Goal: Task Accomplishment & Management: Complete application form

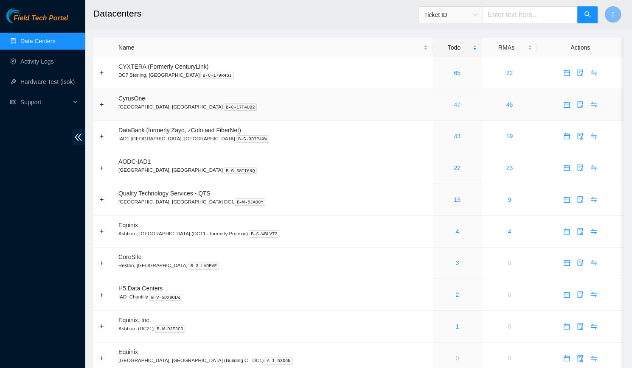
click at [454, 107] on link "47" at bounding box center [457, 104] width 7 height 7
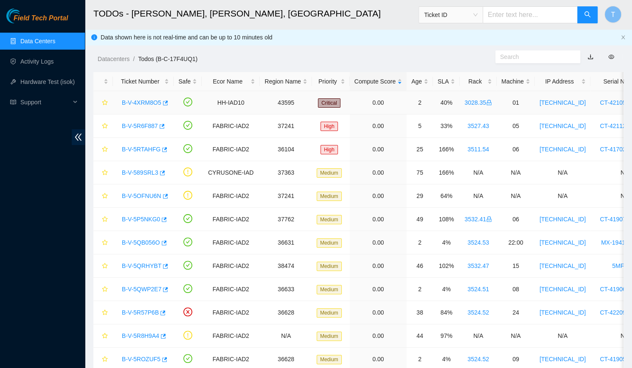
click at [142, 101] on link "B-V-4XRM8O5" at bounding box center [141, 102] width 39 height 7
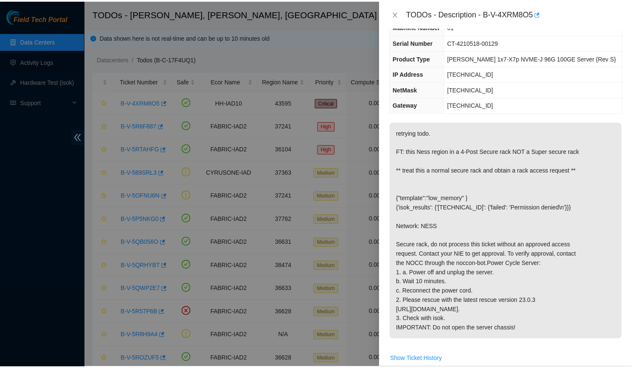
scroll to position [72, 0]
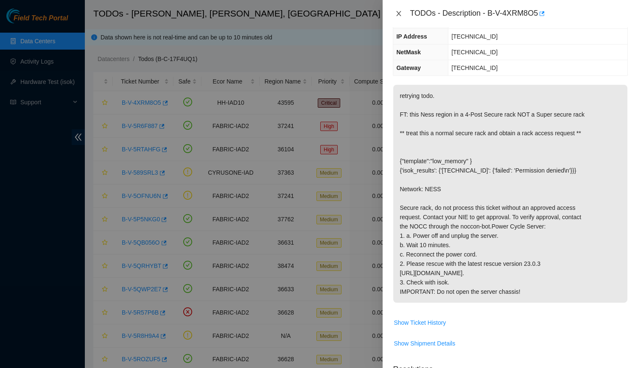
click at [401, 14] on icon "close" at bounding box center [399, 13] width 7 height 7
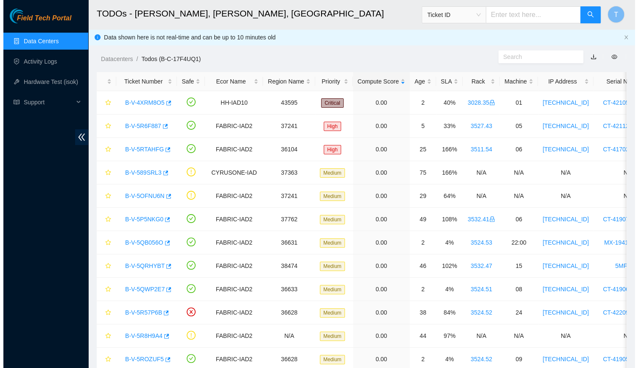
scroll to position [100, 0]
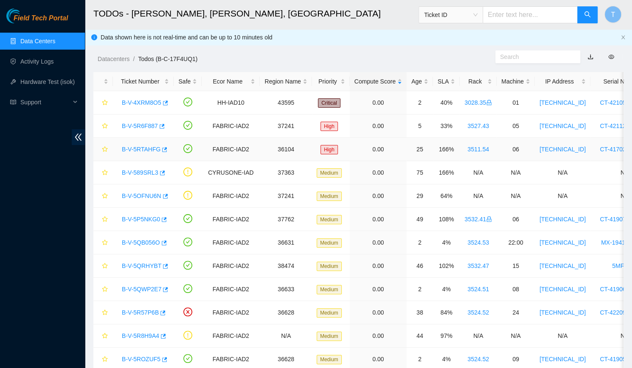
click at [135, 149] on link "B-V-5RTAHFG" at bounding box center [141, 149] width 39 height 7
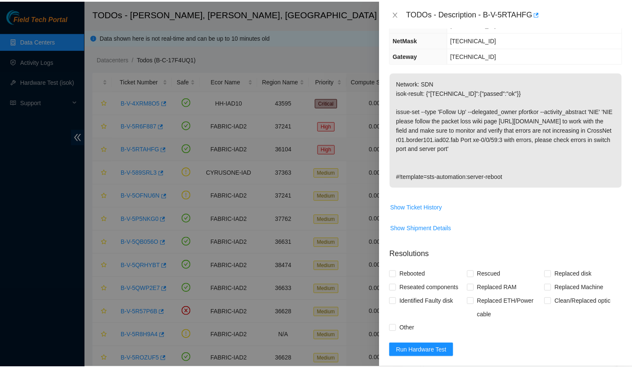
scroll to position [72, 0]
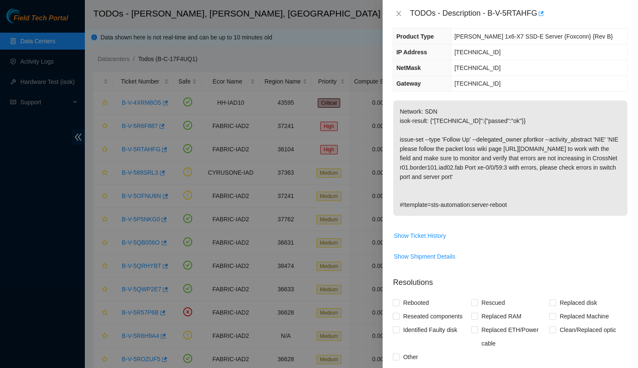
click at [400, 7] on div "TODOs - Description - B-V-5RTAHFG" at bounding box center [510, 14] width 235 height 14
click at [403, 12] on button "Close" at bounding box center [399, 14] width 12 height 8
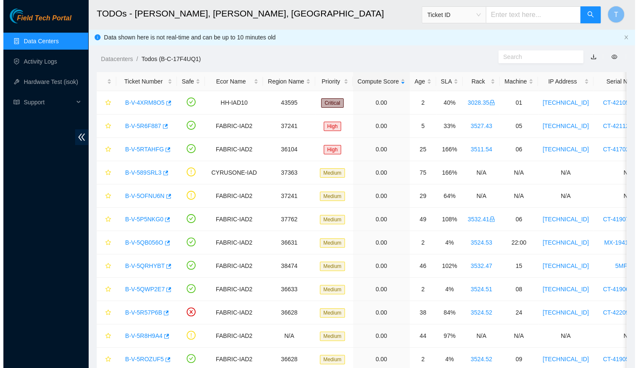
scroll to position [100, 0]
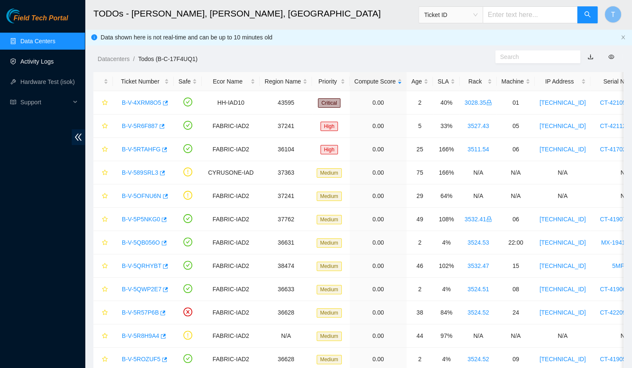
click at [50, 58] on link "Activity Logs" at bounding box center [37, 61] width 34 height 7
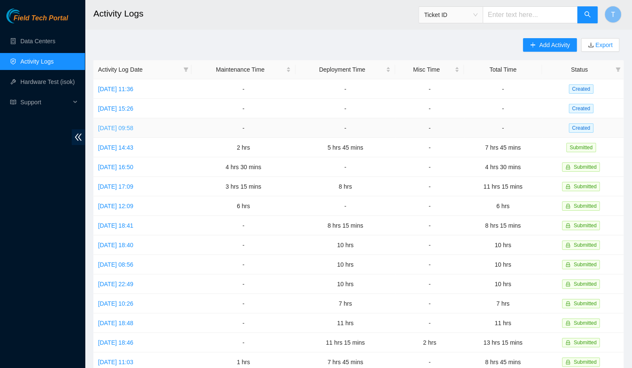
click at [125, 129] on link "[DATE] 09:58" at bounding box center [115, 128] width 35 height 7
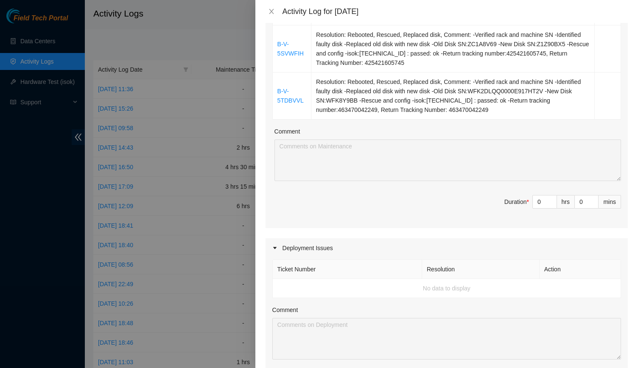
scroll to position [488, 0]
click at [540, 199] on input "0" at bounding box center [545, 202] width 24 height 13
type input "12"
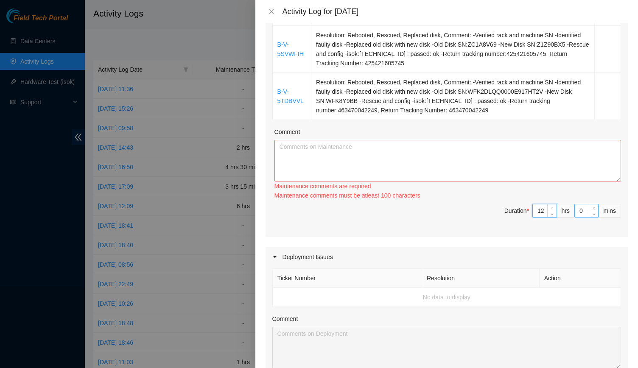
type input "12"
click at [575, 212] on input "0" at bounding box center [586, 211] width 23 height 13
type input "7"
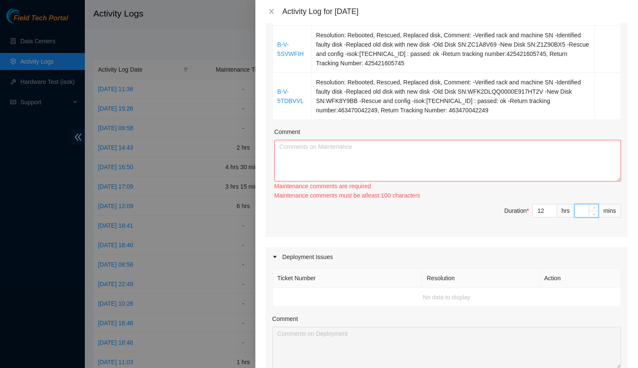
type input "0"
type input "45"
click at [513, 180] on textarea "Comment" at bounding box center [448, 161] width 347 height 42
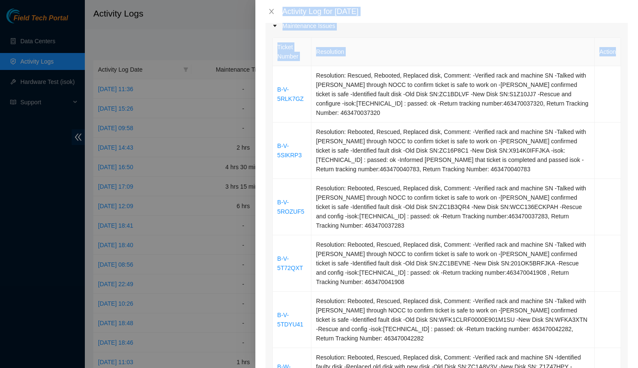
scroll to position [421, 0]
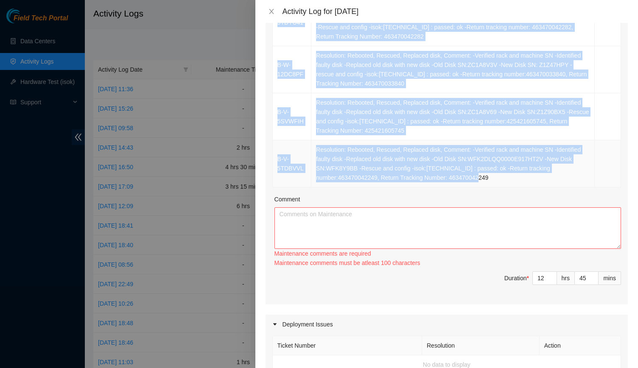
drag, startPoint x: 276, startPoint y: 193, endPoint x: 502, endPoint y: 178, distance: 227.1
copy tbody "B-V-5RLK7GZ Resolution: Rescued, Rebooted, Replaced disk, Comment: -Verified ra…"
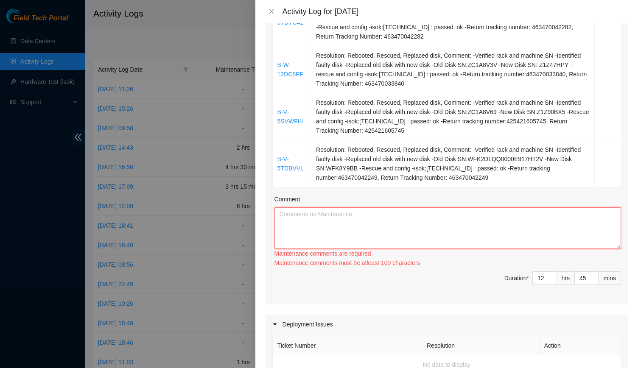
paste textarea "B-V-5RLK7GZ Resolution: Rescued, Rebooted, Replaced disk, Comment: -Verified ra…"
click at [449, 216] on textarea "Comment" at bounding box center [448, 229] width 347 height 42
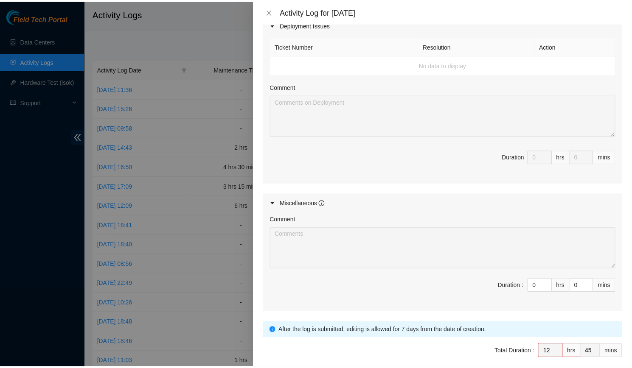
scroll to position [746, 0]
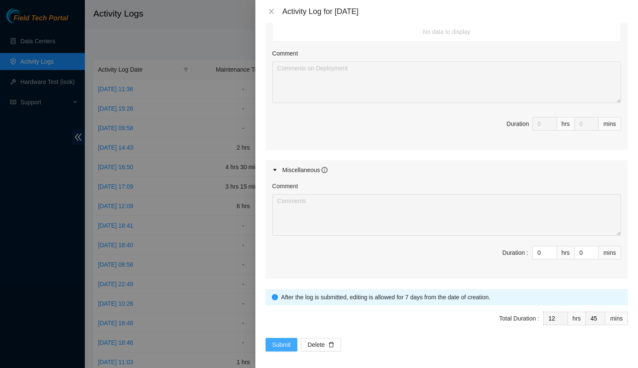
type textarea "B-V-5RLK7GZ Resolution: Rescued, Rebooted, Replaced disk, Comment: -Verified ra…"
click at [272, 343] on span "Submit" at bounding box center [281, 344] width 19 height 9
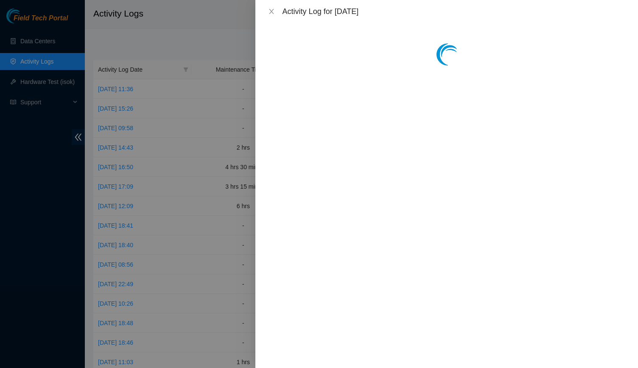
scroll to position [0, 0]
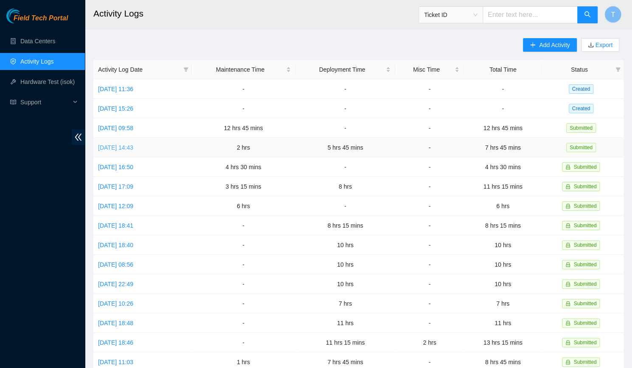
click at [118, 144] on link "[DATE] 14:43" at bounding box center [115, 147] width 35 height 7
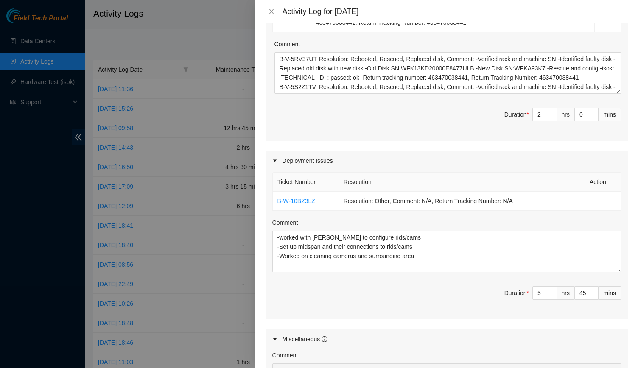
scroll to position [247, 0]
click at [275, 14] on button "Close" at bounding box center [272, 12] width 12 height 8
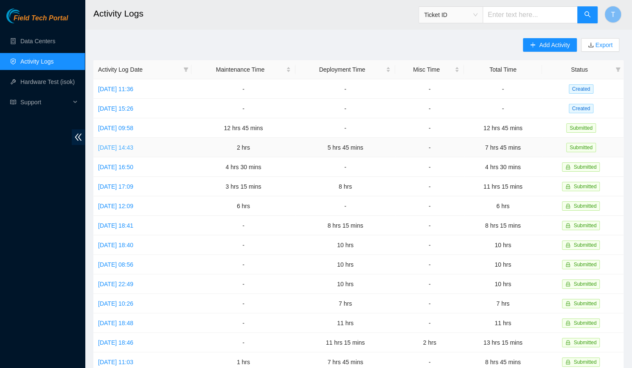
click at [133, 147] on link "[DATE] 14:43" at bounding box center [115, 147] width 35 height 7
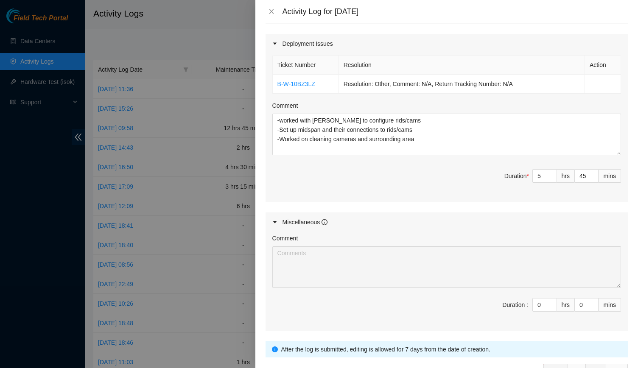
scroll to position [417, 0]
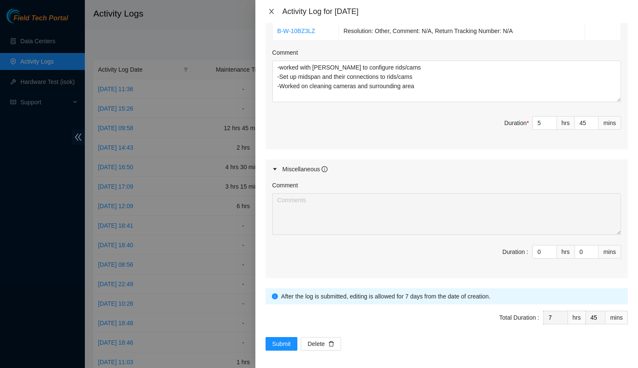
click at [273, 8] on icon "close" at bounding box center [271, 11] width 7 height 7
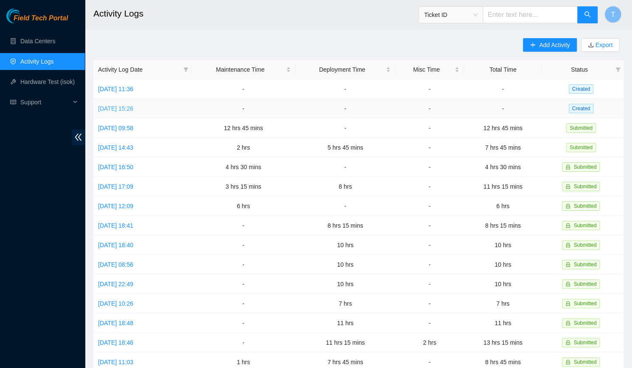
click at [132, 105] on link "[DATE] 15:26" at bounding box center [115, 108] width 35 height 7
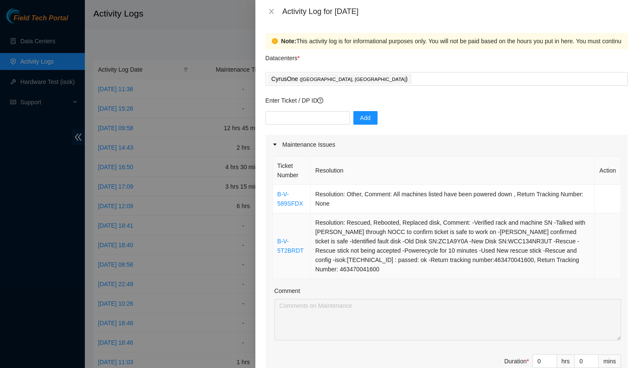
scroll to position [26, 0]
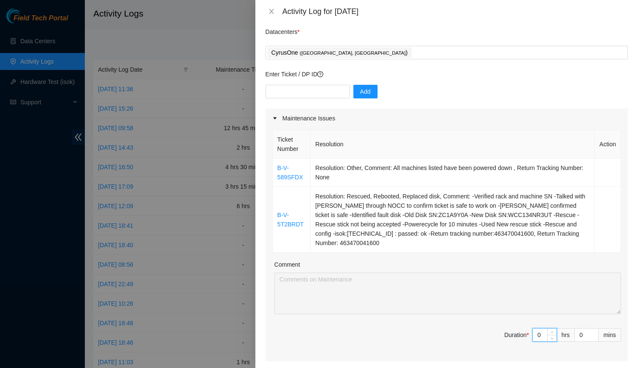
click at [536, 334] on input "0" at bounding box center [545, 335] width 24 height 13
type input "2"
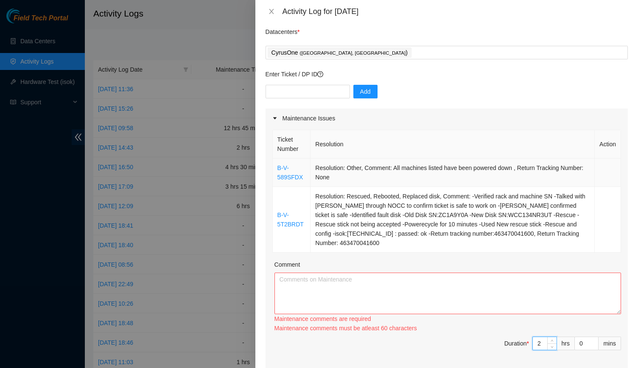
type input "2"
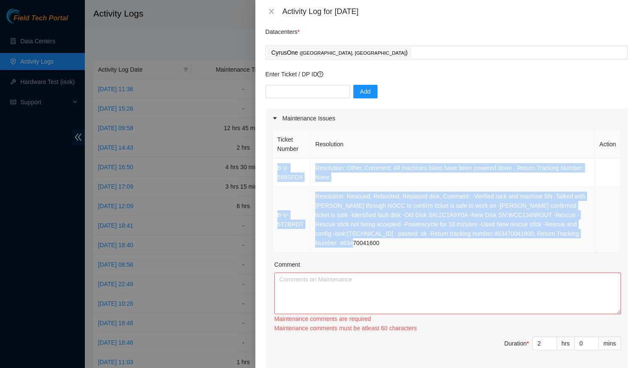
drag, startPoint x: 274, startPoint y: 163, endPoint x: 365, endPoint y: 242, distance: 120.6
click at [365, 242] on tbody "B-V-589SFDX Resolution: Other, Comment: All machines listed have been powered d…" at bounding box center [447, 206] width 348 height 94
copy tbody "B-V-589SFDX Resolution: Other, Comment: All machines listed have been powered d…"
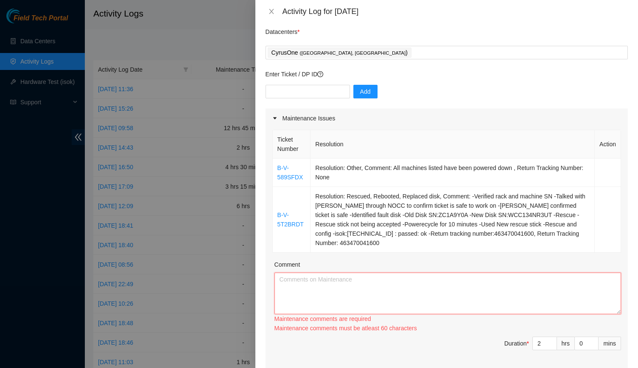
paste textarea "B-V-589SFDX Resolution: Other, Comment: All machines listed have been powered d…"
click at [340, 305] on textarea "Comment" at bounding box center [448, 294] width 347 height 42
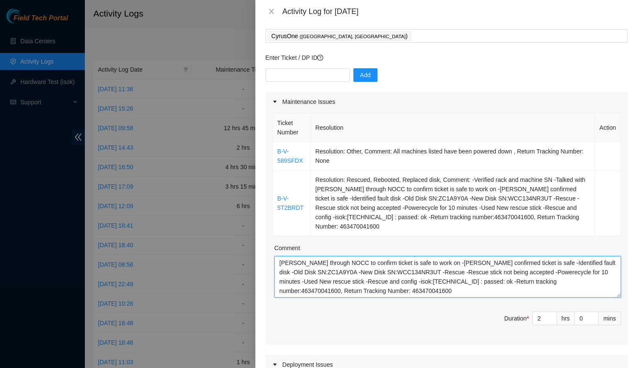
scroll to position [42, 0]
type textarea "B-V-589SFDX Resolution: Other, Comment: All machines listed have been powered d…"
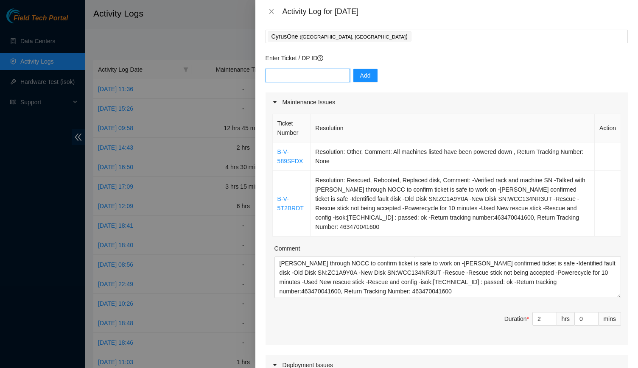
click at [317, 79] on input "text" at bounding box center [308, 76] width 84 height 14
paste input "B-V-589K5Z9"
type input "B-V-589K5Z9"
click at [363, 81] on button "Add" at bounding box center [365, 76] width 24 height 14
paste input "B-V-589SRL3"
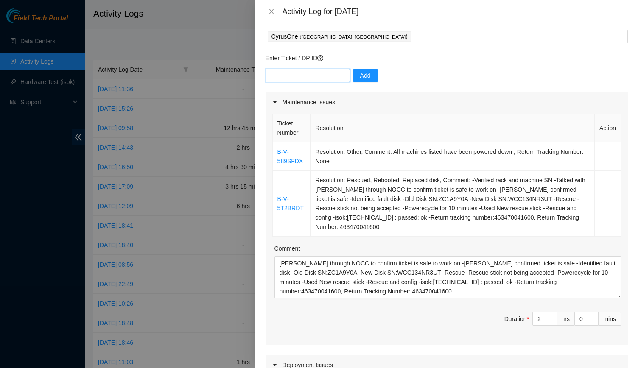
click at [312, 78] on input "text" at bounding box center [308, 76] width 84 height 14
type input "B-V-589SRL3"
click at [368, 76] on button "Add" at bounding box center [365, 76] width 24 height 14
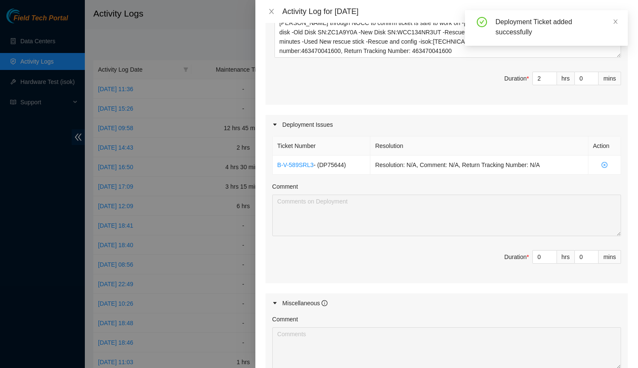
scroll to position [284, 0]
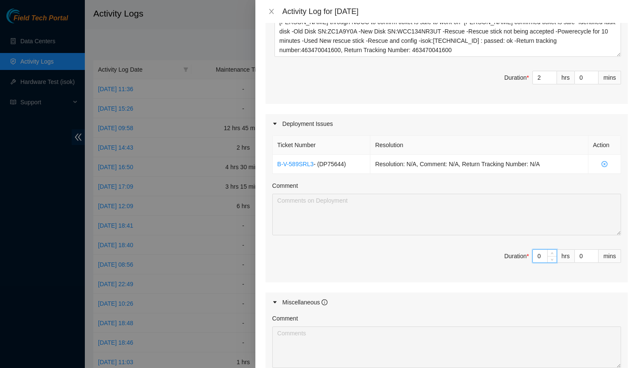
click at [533, 253] on input "0" at bounding box center [545, 256] width 24 height 13
type input "8"
type input "10"
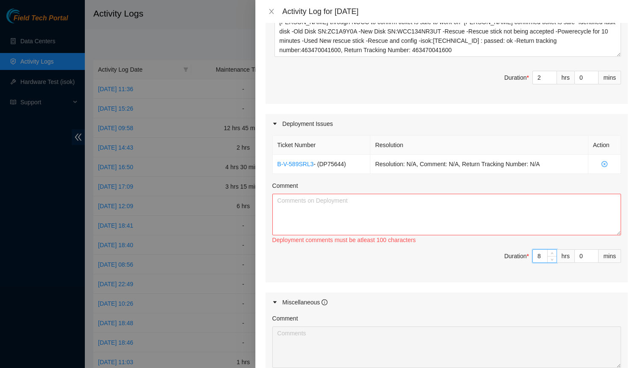
type input "8"
click at [470, 224] on textarea "Comment" at bounding box center [446, 215] width 349 height 42
click at [399, 203] on textarea "Worked with FT Caleb to work on deployment. Disassembled all machines on rack" at bounding box center [446, 215] width 349 height 42
click at [402, 202] on textarea "Worked with FT Caleb to work on deployment. Disassembled all machines on rack" at bounding box center [446, 215] width 349 height 42
click at [402, 202] on textarea "Worked with FT Caleb to work on deployment. -Disassembled all machines on rack" at bounding box center [446, 215] width 349 height 42
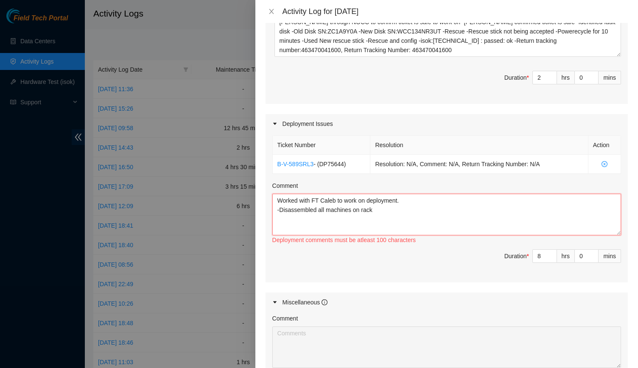
click at [402, 207] on textarea "Worked with FT Caleb to work on deployment. -Disassembled all machines on rack" at bounding box center [446, 215] width 349 height 42
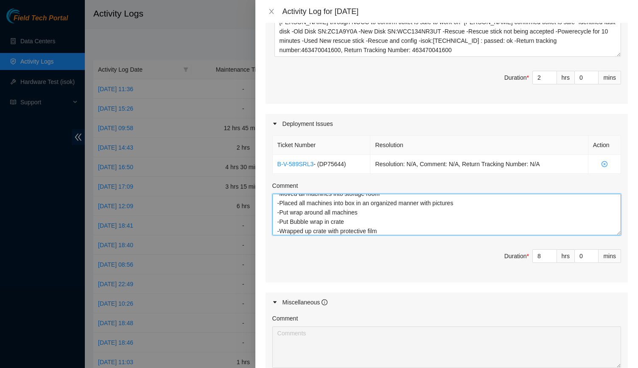
scroll to position [417, 0]
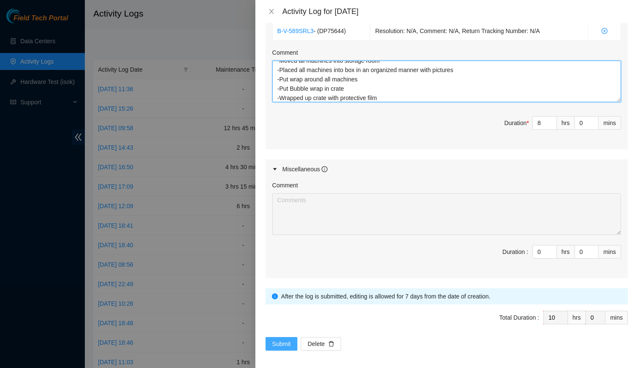
type textarea "Worked with FT Caleb to work on deployment. -Disassembled all machines on rack …"
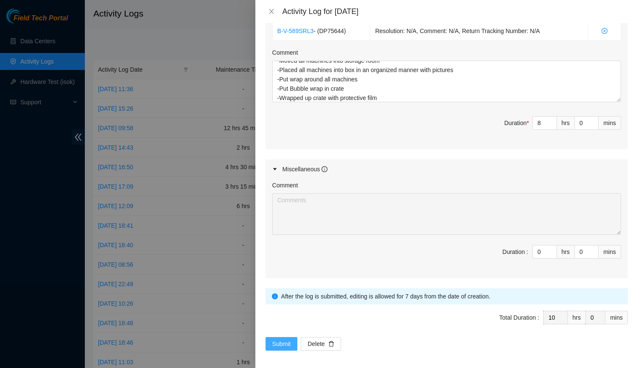
click at [273, 344] on span "Submit" at bounding box center [281, 343] width 19 height 9
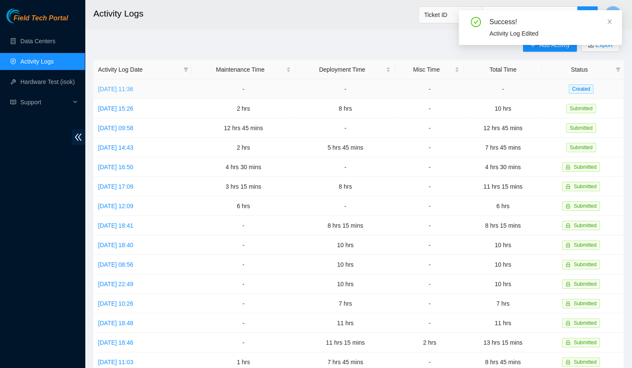
click at [118, 86] on link "[DATE] 11:36" at bounding box center [115, 89] width 35 height 7
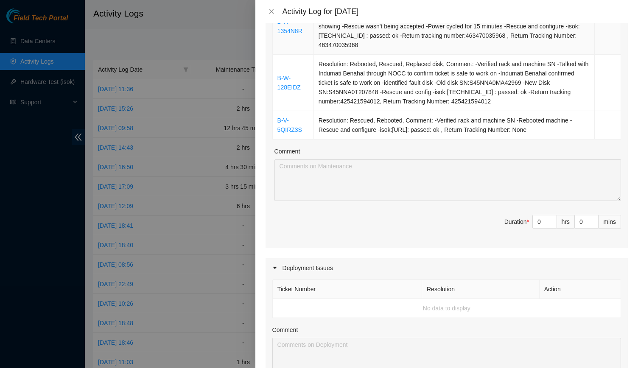
scroll to position [319, 0]
click at [536, 221] on div "Ticket Number Resolution Action B-W-121XXA3 Resolution: Rebooted, Rescued, Comm…" at bounding box center [447, 41] width 362 height 412
click at [547, 228] on span "Decrease Value" at bounding box center [551, 224] width 9 height 8
click at [533, 228] on input "0" at bounding box center [545, 221] width 24 height 13
type input "9"
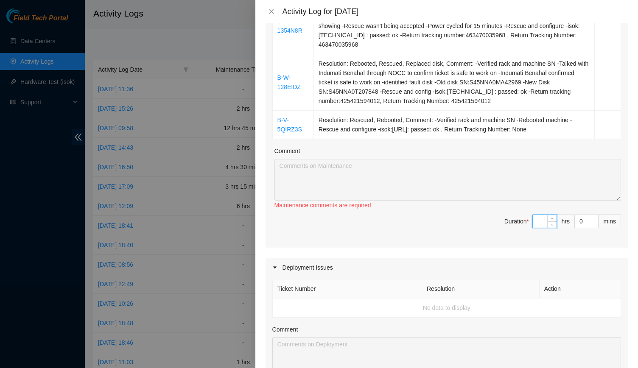
type input "9"
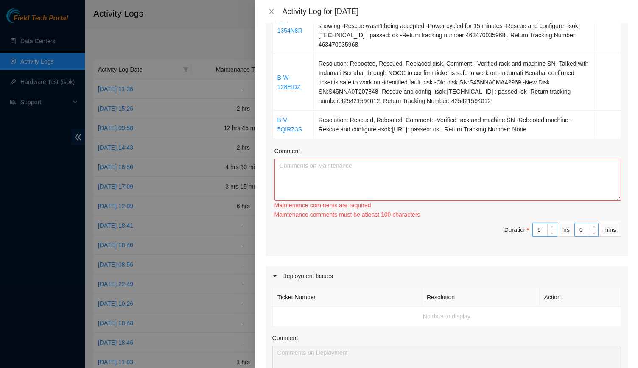
type input "9"
click at [575, 236] on input "0" at bounding box center [586, 230] width 23 height 13
type input "45"
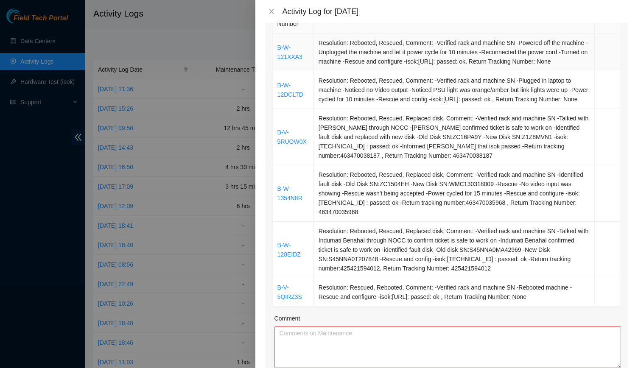
scroll to position [124, 0]
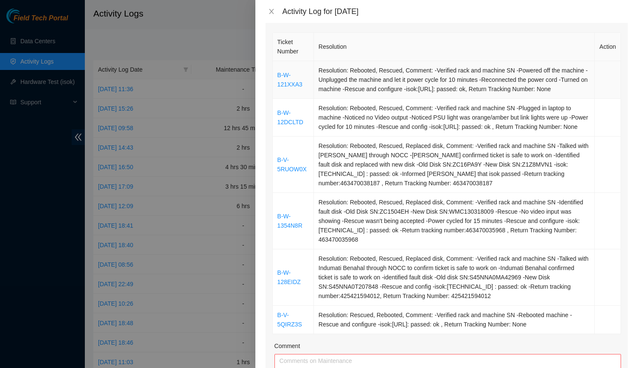
type input "45"
drag, startPoint x: 275, startPoint y: 71, endPoint x: 575, endPoint y: 332, distance: 397.6
click at [575, 332] on tbody "B-W-121XXA3 Resolution: Rebooted, Rescued, Comment: -Verified rack and machine …" at bounding box center [447, 197] width 348 height 273
copy tbody "B-W-121XXA3 Resolution: Rebooted, Rescued, Comment: -Verified rack and machine …"
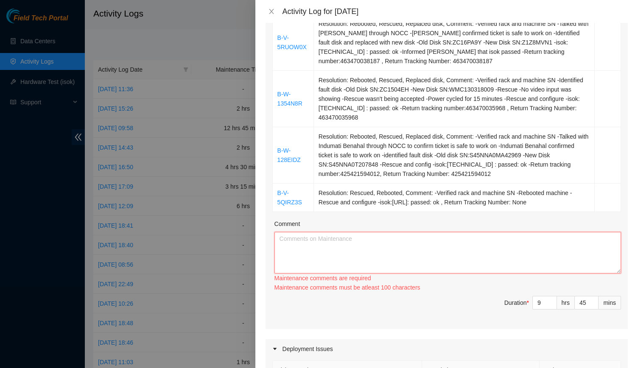
paste textarea "B-W-121XXA3 Resolution: Rebooted, Rescued, Comment: -Verified rack and machine …"
click at [518, 264] on textarea "Comment" at bounding box center [448, 253] width 347 height 42
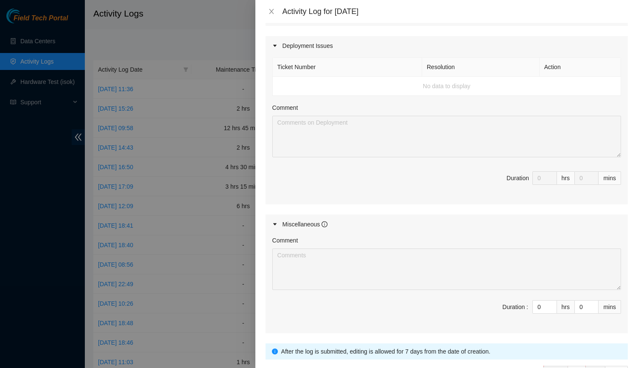
scroll to position [605, 0]
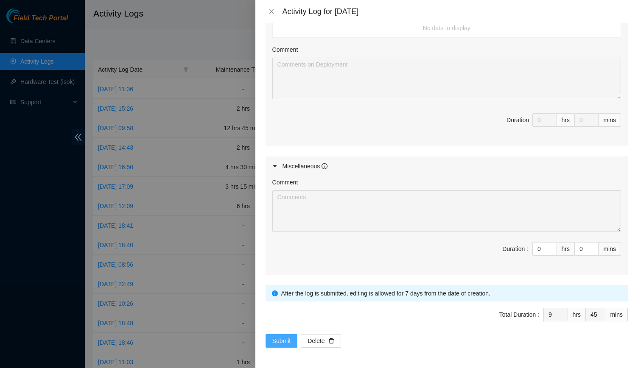
type textarea "B-W-121XXA3 Resolution: Rebooted, Rescued, Comment: -Verified rack and machine …"
click at [285, 338] on span "Submit" at bounding box center [281, 341] width 19 height 9
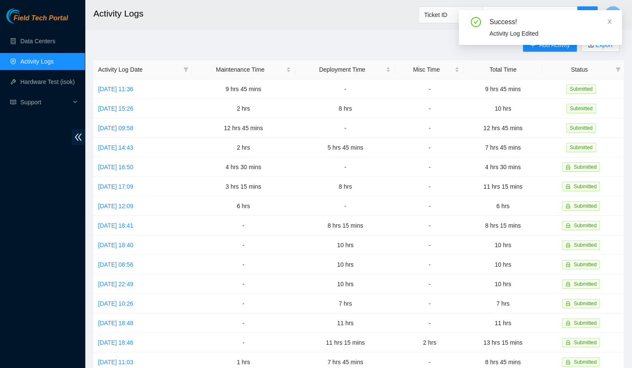
click at [532, 48] on div "Success! Activity Log Edited" at bounding box center [540, 31] width 163 height 42
click at [613, 25] on div "Success! Activity Log Edited" at bounding box center [540, 27] width 163 height 35
click at [607, 20] on icon "close" at bounding box center [609, 22] width 6 height 6
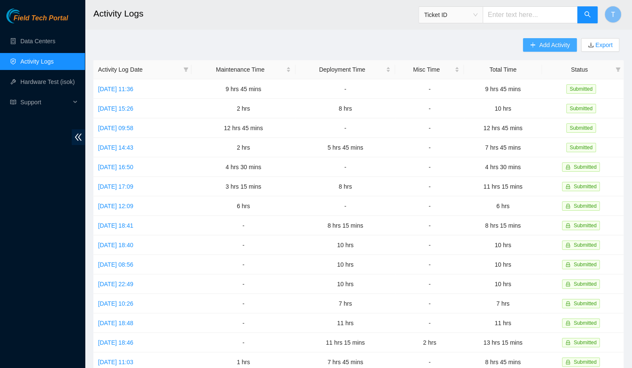
click at [547, 45] on span "Add Activity" at bounding box center [554, 44] width 31 height 9
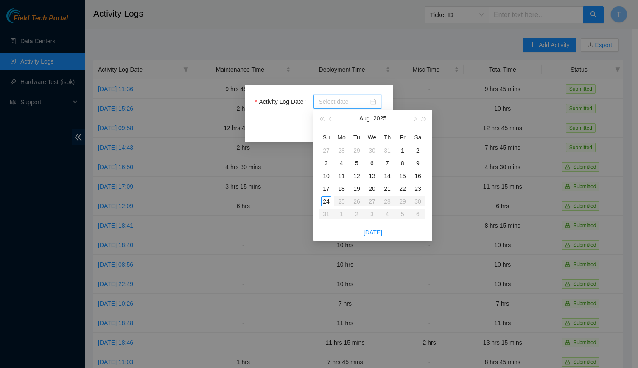
click at [345, 97] on input "Activity Log Date" at bounding box center [344, 101] width 50 height 9
type input "[DATE]"
click at [401, 189] on div "22" at bounding box center [403, 189] width 10 height 10
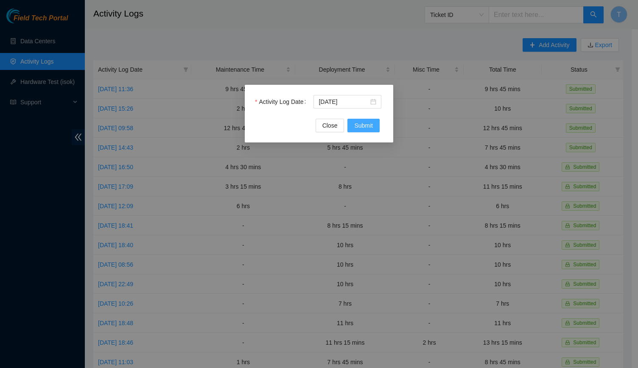
click at [370, 129] on span "Submit" at bounding box center [363, 125] width 19 height 9
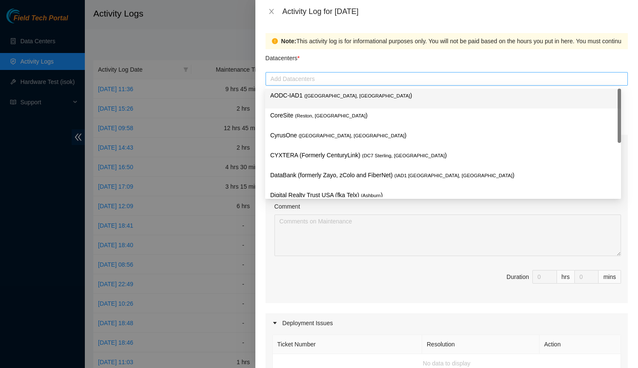
click at [321, 79] on div at bounding box center [447, 79] width 358 height 10
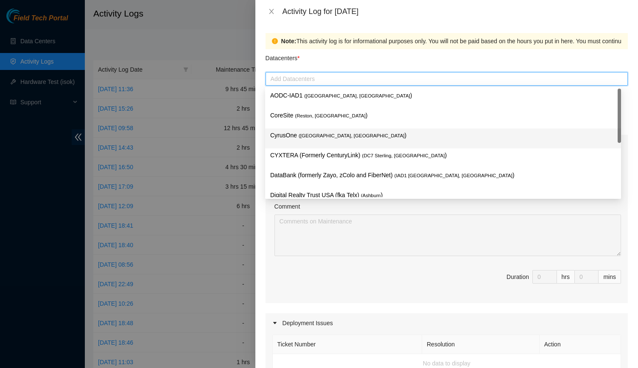
click at [322, 134] on span "( [GEOGRAPHIC_DATA], [GEOGRAPHIC_DATA]" at bounding box center [352, 135] width 106 height 5
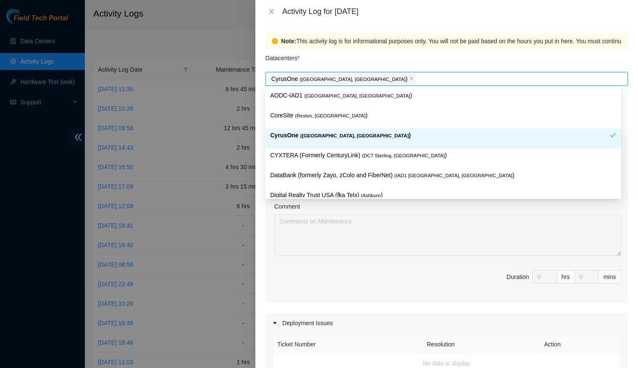
click at [322, 134] on span "( [GEOGRAPHIC_DATA], [GEOGRAPHIC_DATA]" at bounding box center [354, 135] width 109 height 5
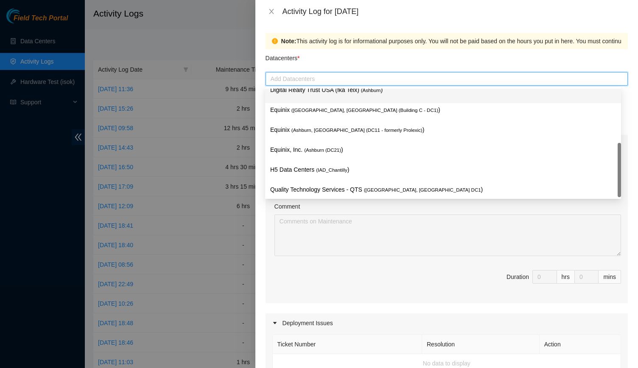
scroll to position [111, 0]
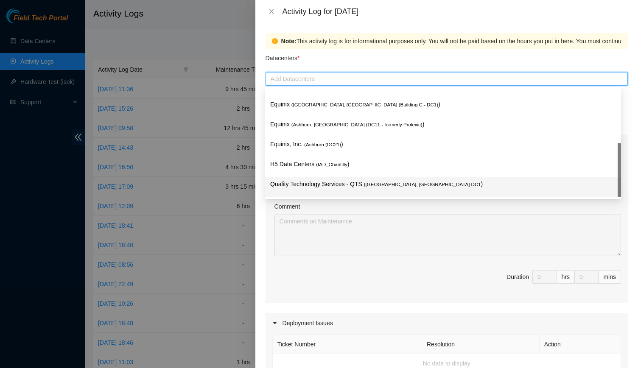
click at [339, 182] on p "Quality Technology Services - QTS ( [GEOGRAPHIC_DATA], [GEOGRAPHIC_DATA] DC1 )" at bounding box center [443, 185] width 346 height 10
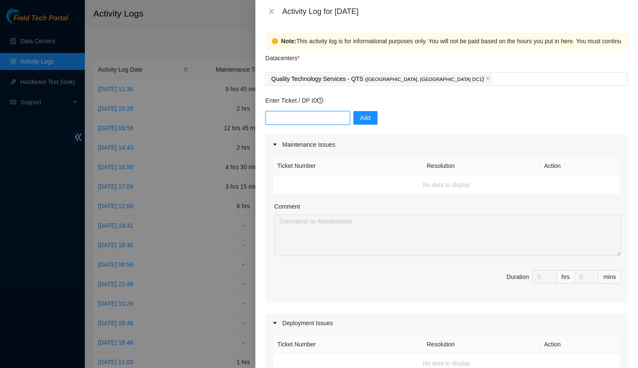
click at [306, 121] on input "text" at bounding box center [308, 118] width 84 height 14
paste input "DP83140"
type input "DP83140"
click at [360, 121] on span "Add" at bounding box center [365, 117] width 11 height 9
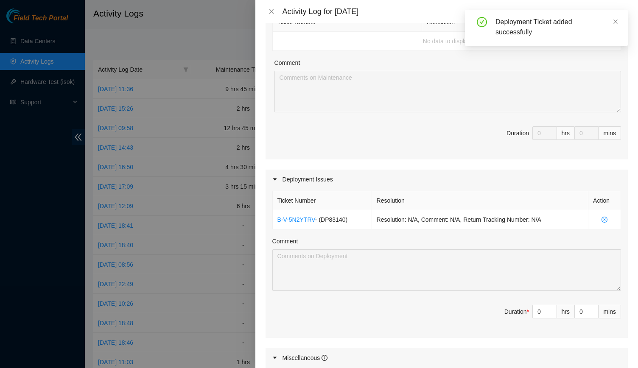
scroll to position [149, 0]
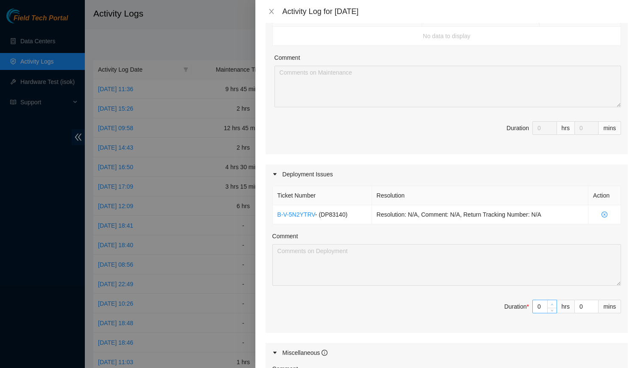
type input "1"
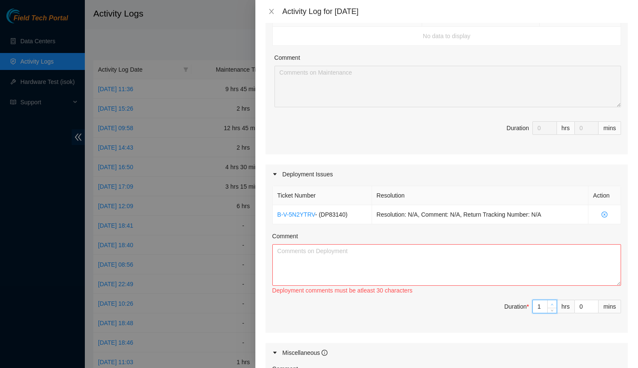
click at [547, 303] on span "Increase Value" at bounding box center [551, 304] width 9 height 8
type input "0"
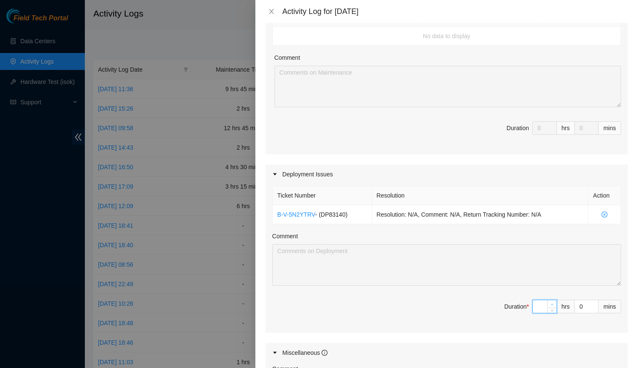
type input "1"
type input "10"
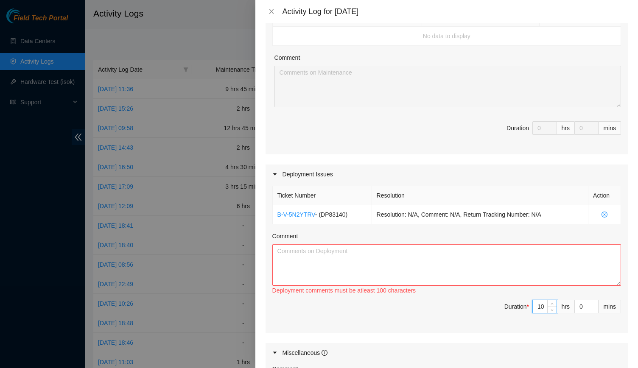
type input "10"
click at [494, 257] on textarea "Comment" at bounding box center [446, 265] width 349 height 42
paste textarea "[PERSON_NAME] had already unpacked the network gear/supplies and moved them int…"
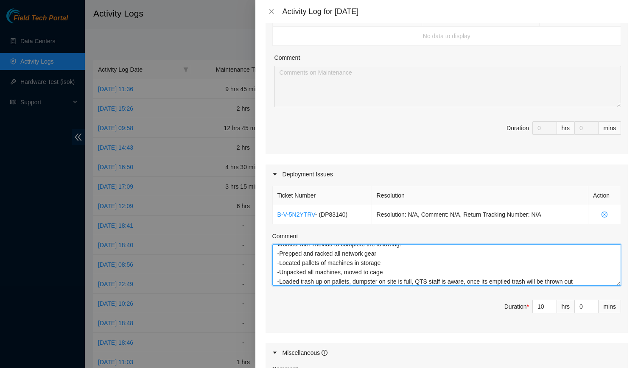
scroll to position [0, 0]
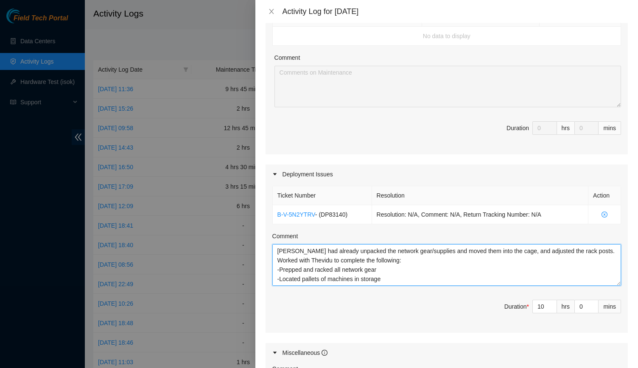
drag, startPoint x: 410, startPoint y: 262, endPoint x: 276, endPoint y: 257, distance: 133.3
click at [276, 257] on textarea "[PERSON_NAME] had already unpacked the network gear/supplies and moved them int…" at bounding box center [446, 265] width 349 height 42
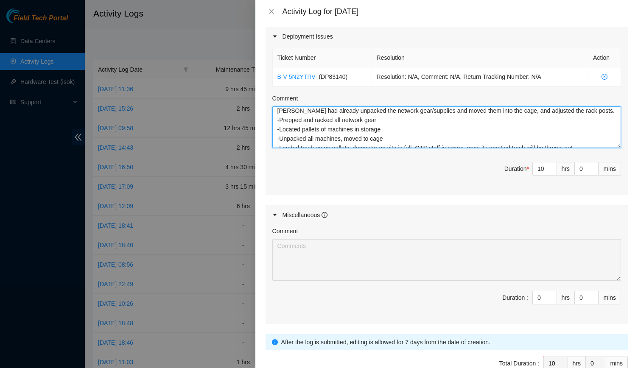
scroll to position [2, 0]
type textarea "[PERSON_NAME] had already unpacked the network gear/supplies and moved them int…"
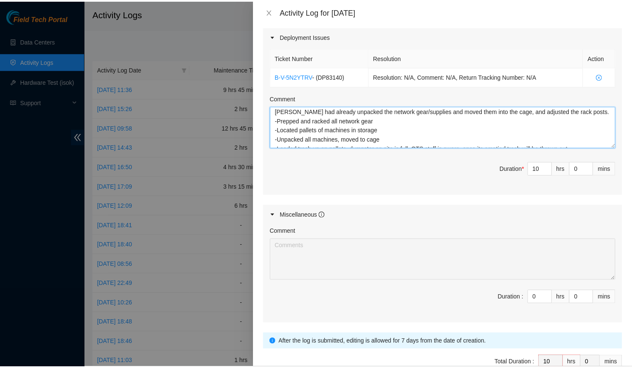
scroll to position [333, 0]
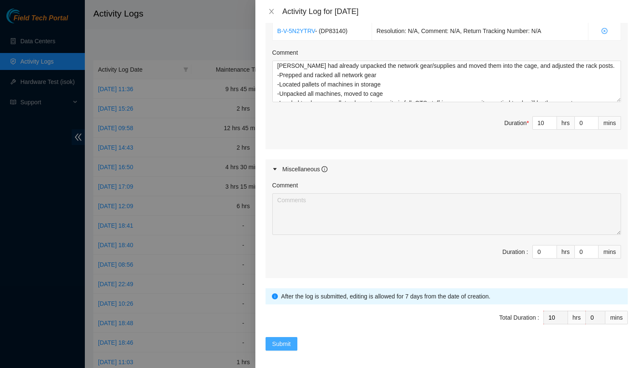
click at [285, 343] on span "Submit" at bounding box center [281, 343] width 19 height 9
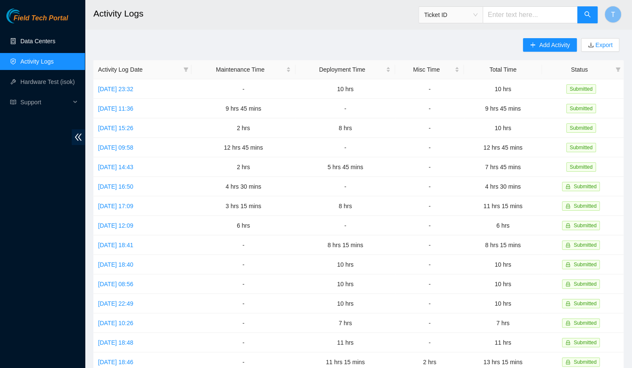
click at [50, 39] on link "Data Centers" at bounding box center [37, 41] width 35 height 7
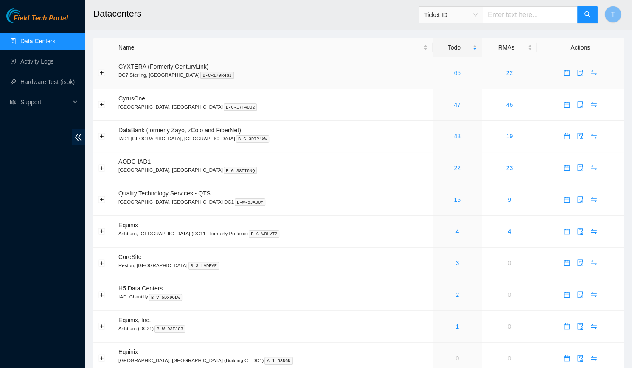
click at [454, 73] on link "65" at bounding box center [457, 73] width 7 height 7
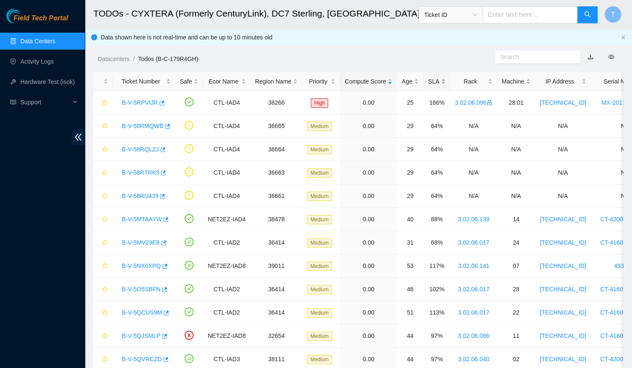
click at [428, 82] on div "SLA" at bounding box center [436, 81] width 17 height 9
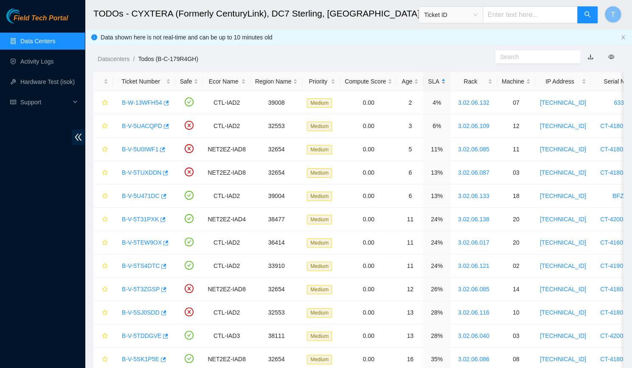
click at [428, 82] on div "SLA" at bounding box center [436, 81] width 17 height 9
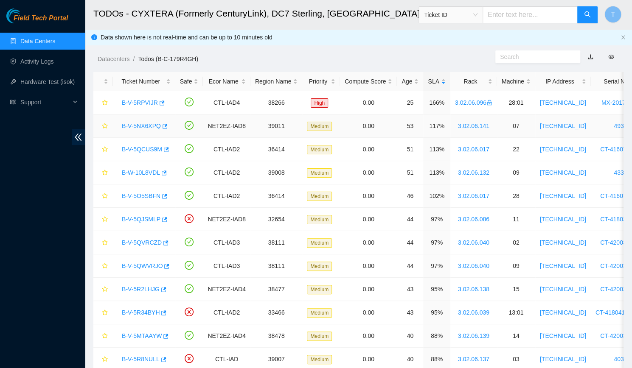
click at [142, 129] on link "B-V-5NX6XPQ" at bounding box center [141, 126] width 39 height 7
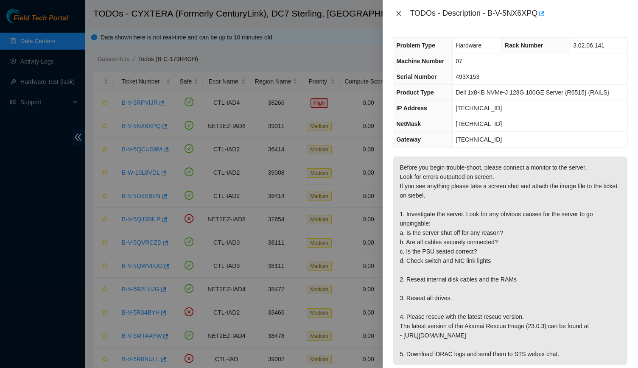
click at [402, 11] on button "Close" at bounding box center [399, 14] width 12 height 8
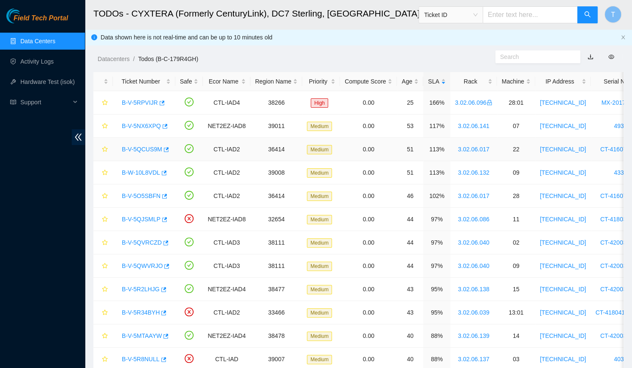
click at [141, 151] on link "B-V-5QCUS9M" at bounding box center [142, 149] width 40 height 7
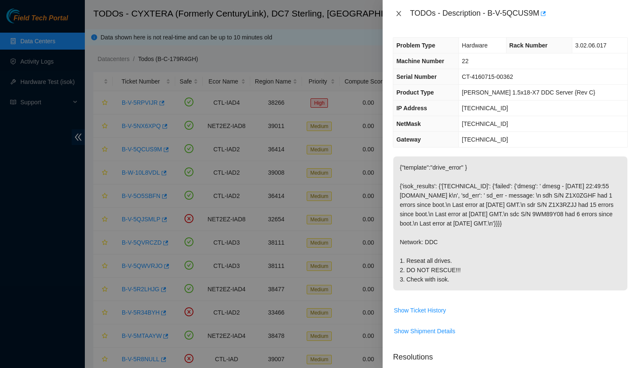
click at [395, 10] on button "Close" at bounding box center [399, 14] width 12 height 8
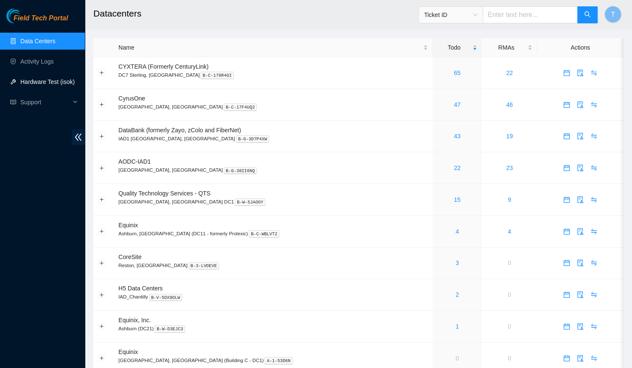
click at [56, 79] on link "Hardware Test (isok)" at bounding box center [47, 82] width 54 height 7
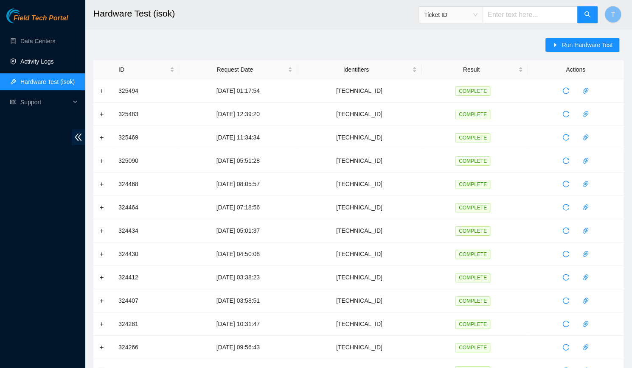
click at [54, 65] on link "Activity Logs" at bounding box center [37, 61] width 34 height 7
